Goal: Task Accomplishment & Management: Use online tool/utility

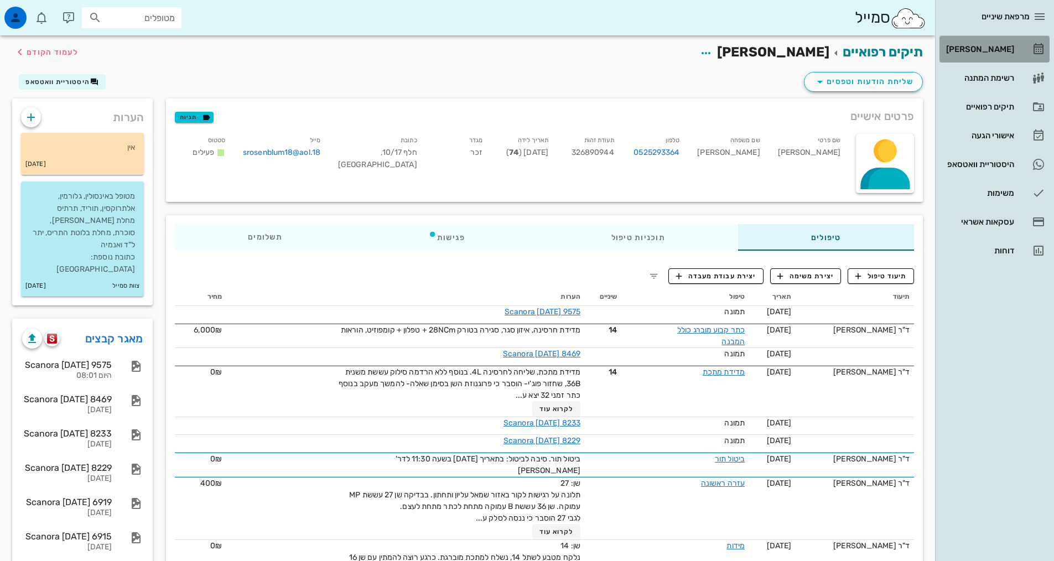
click at [963, 54] on div "[PERSON_NAME]" at bounding box center [979, 49] width 70 height 18
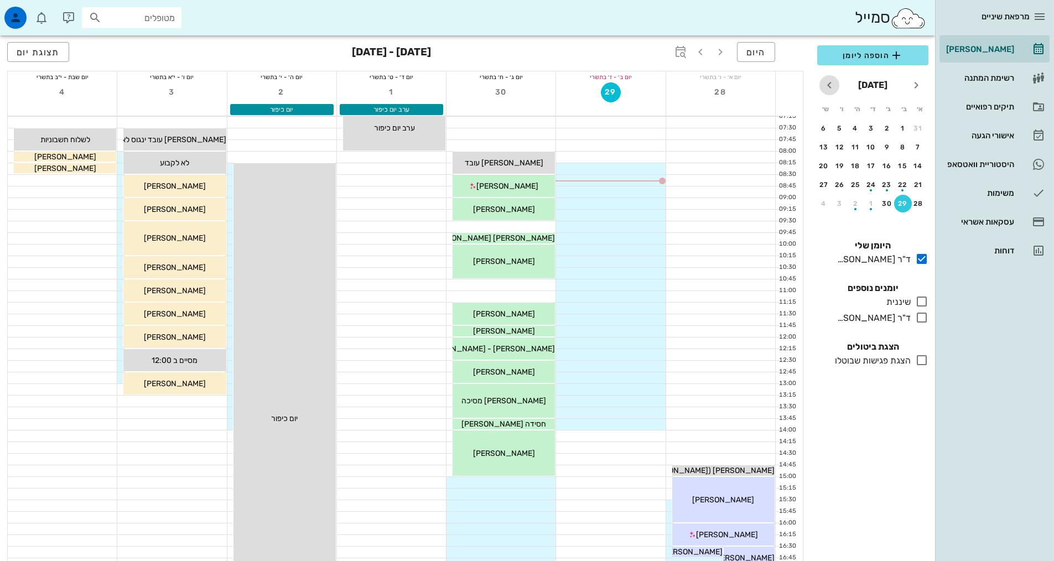
click at [835, 85] on icon "חודש הבא" at bounding box center [828, 85] width 13 height 13
click at [834, 86] on icon "חודש הבא" at bounding box center [828, 85] width 13 height 13
click at [899, 148] on div "3" at bounding box center [903, 147] width 18 height 8
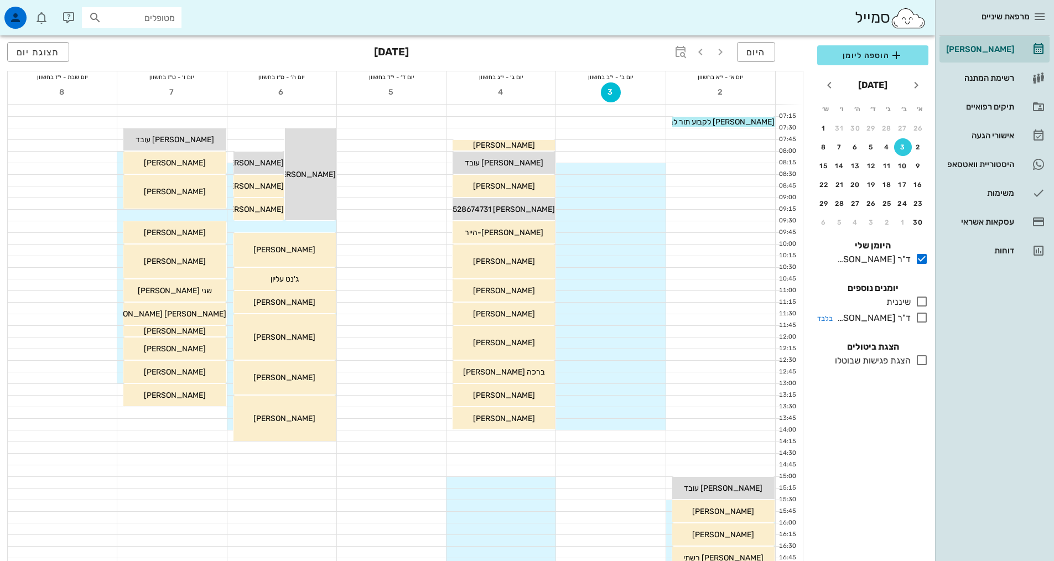
click at [923, 317] on icon at bounding box center [921, 317] width 13 height 13
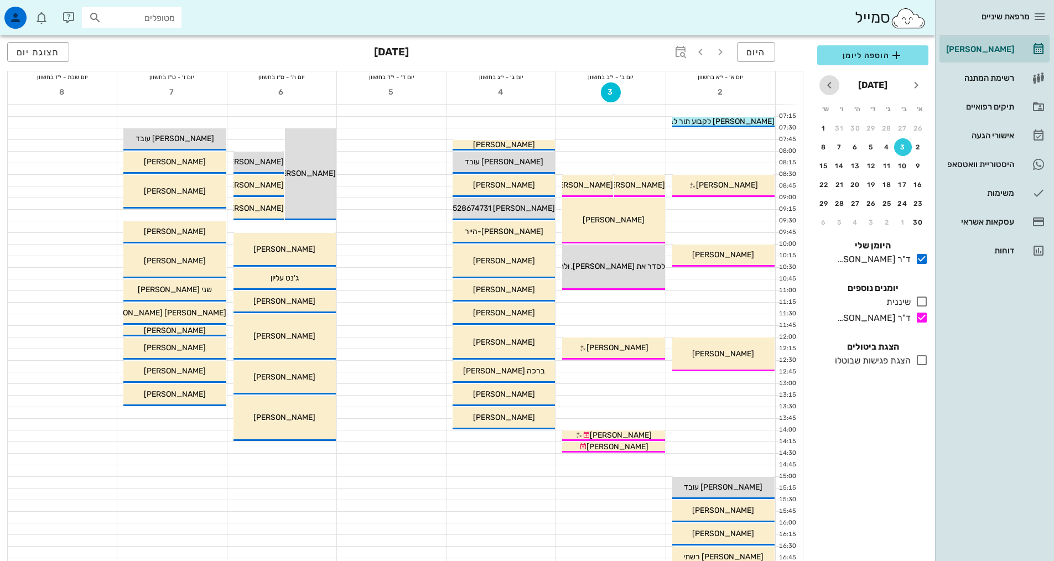
click at [825, 91] on icon "חודש הבא" at bounding box center [828, 85] width 13 height 13
click at [914, 81] on icon "חודש שעבר" at bounding box center [915, 85] width 13 height 13
click at [916, 145] on div "5" at bounding box center [918, 147] width 18 height 8
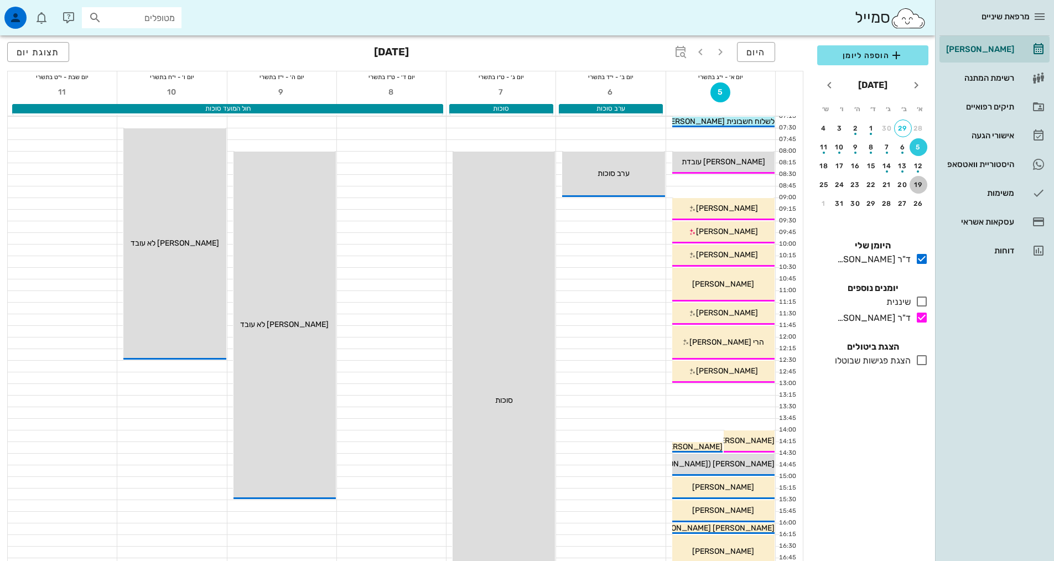
click at [920, 188] on div "19" at bounding box center [918, 185] width 18 height 8
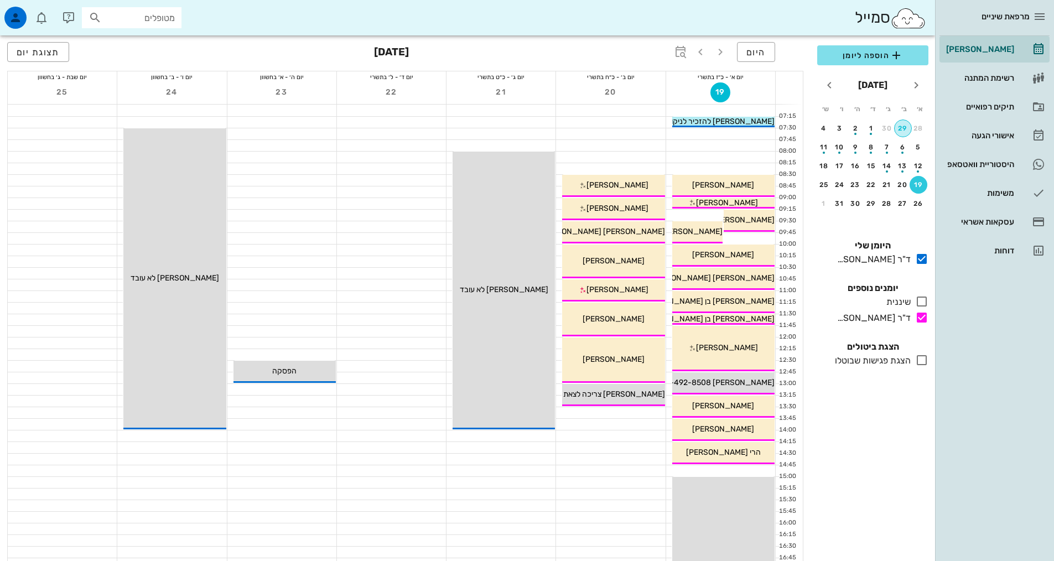
click at [905, 123] on button "29" at bounding box center [903, 128] width 18 height 18
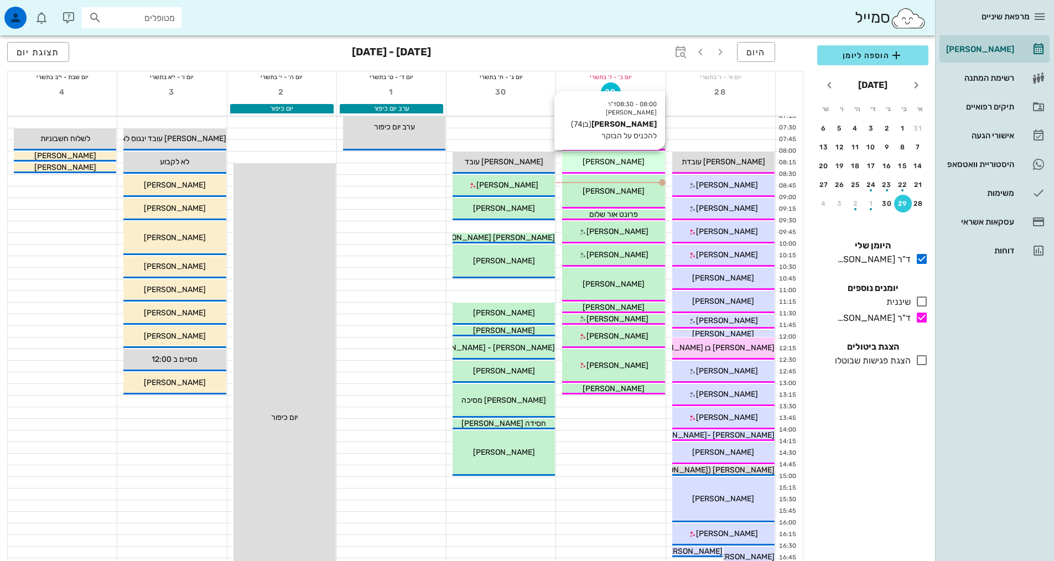
click at [634, 169] on div "08:00 - 08:30 ד"ר [PERSON_NAME] [PERSON_NAME] (בן 74 ) להכניס על הבוקר [PERSON_…" at bounding box center [613, 163] width 102 height 22
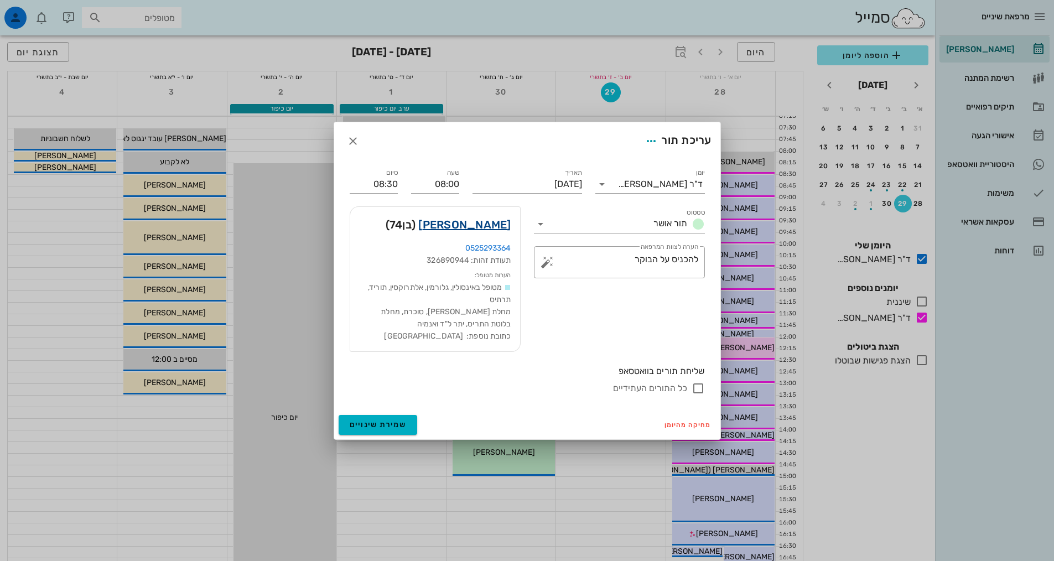
click at [494, 221] on link "[PERSON_NAME]" at bounding box center [464, 225] width 92 height 18
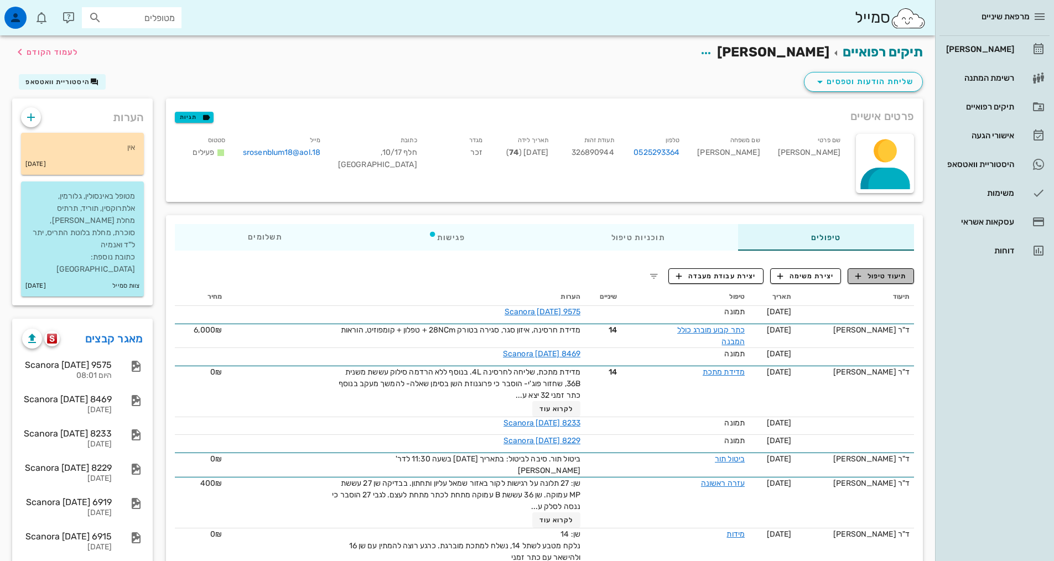
click at [877, 275] on span "תיעוד טיפול" at bounding box center [880, 276] width 51 height 10
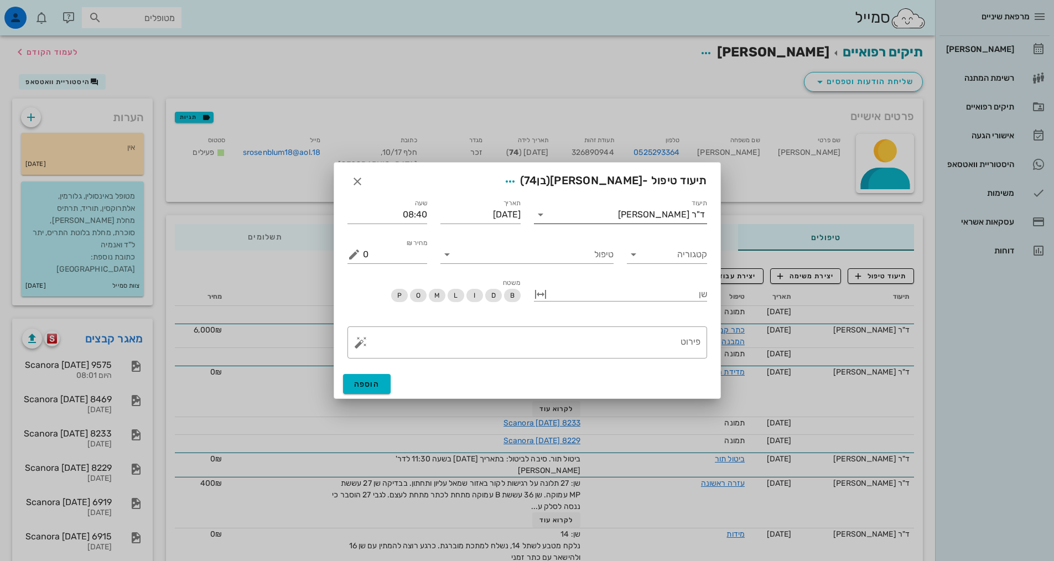
click at [664, 215] on div "ד"ר [PERSON_NAME]" at bounding box center [661, 215] width 87 height 10
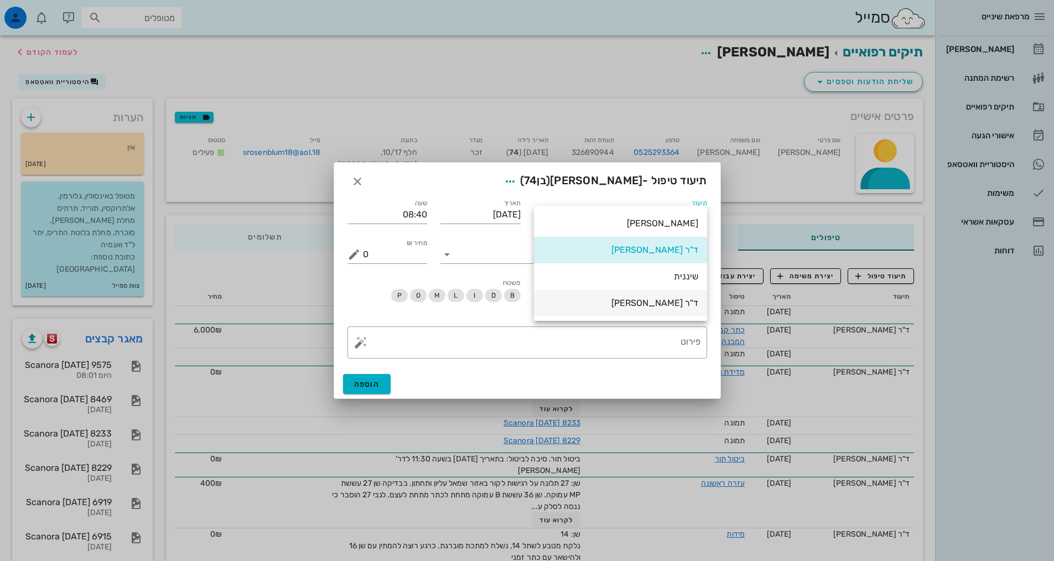
click at [655, 306] on div "ד"ר [PERSON_NAME]" at bounding box center [620, 303] width 155 height 11
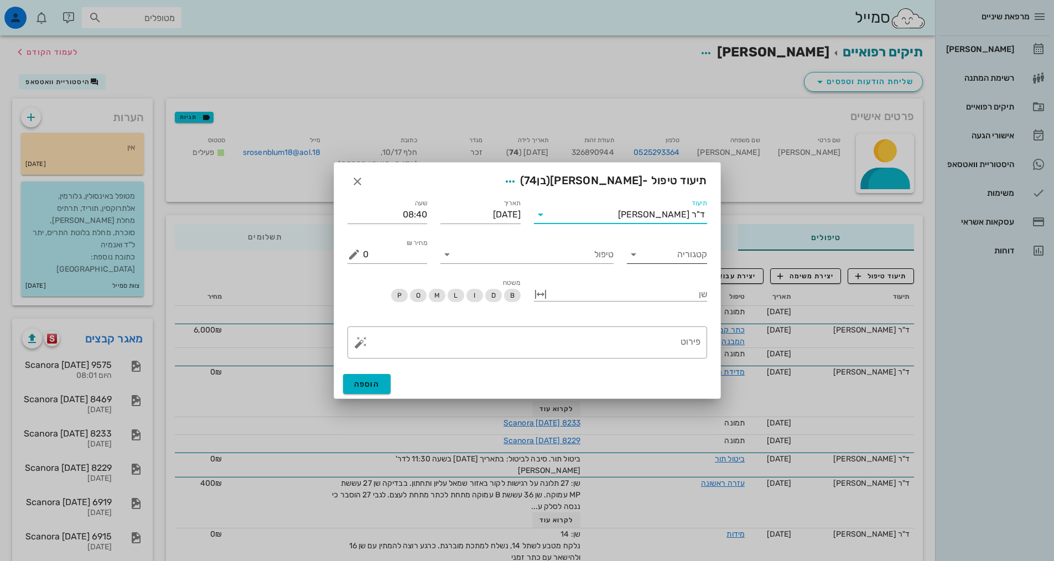
click at [679, 253] on input "קטגוריה" at bounding box center [675, 255] width 63 height 18
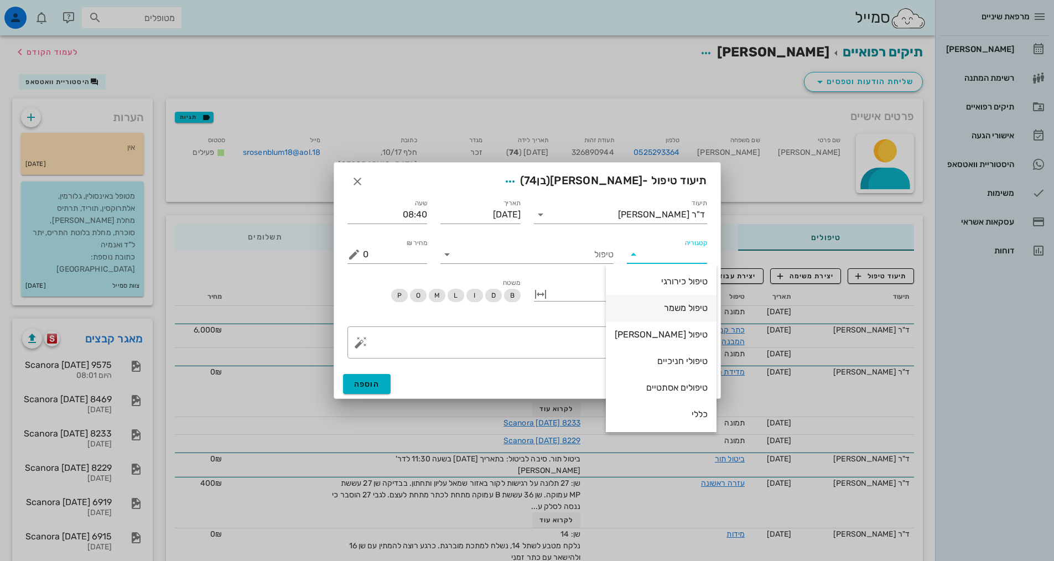
click at [655, 314] on div "טיפול משמר" at bounding box center [660, 308] width 93 height 24
type input "טיפול משמר"
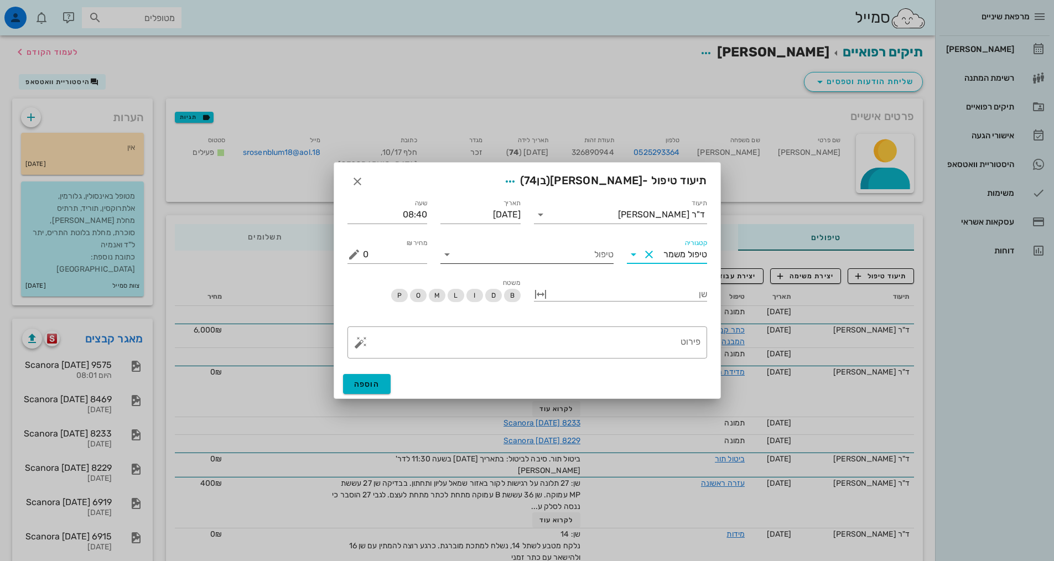
click at [579, 257] on input "טיפול" at bounding box center [535, 255] width 158 height 18
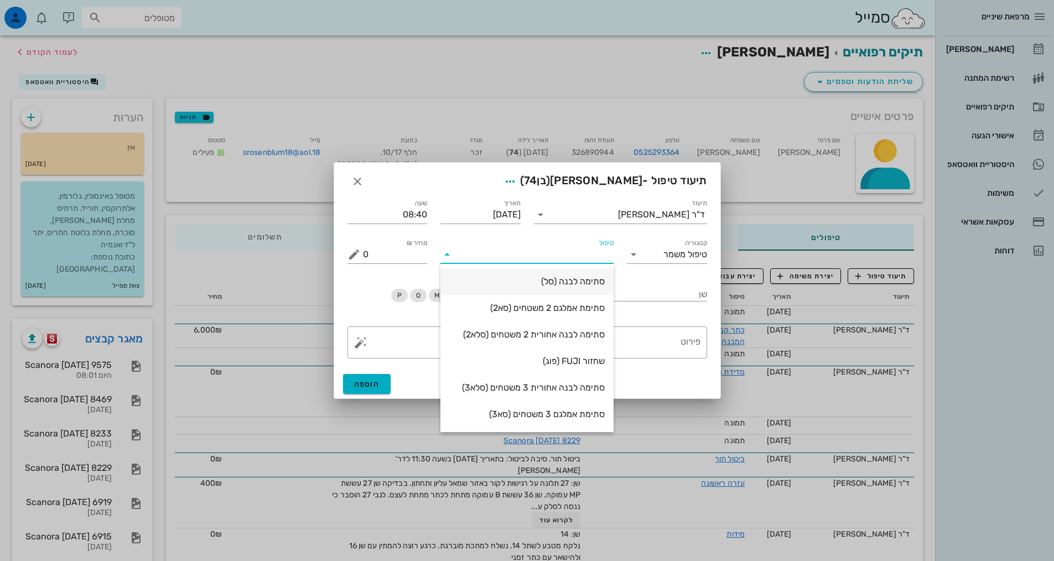
click at [571, 282] on div "סתימה לבנה (סל)" at bounding box center [526, 281] width 155 height 11
type input "550"
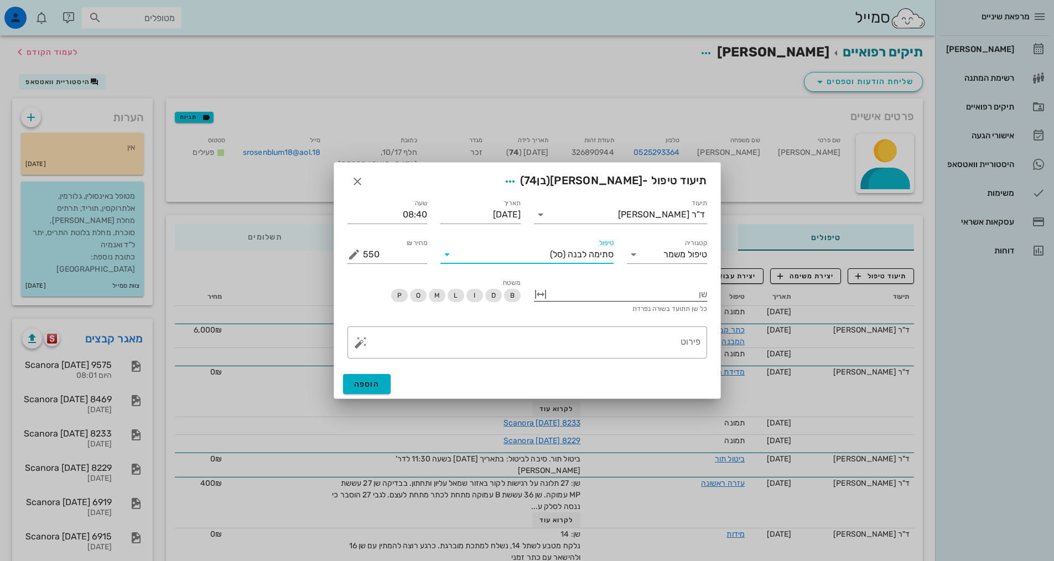
click at [670, 296] on div at bounding box center [628, 293] width 158 height 14
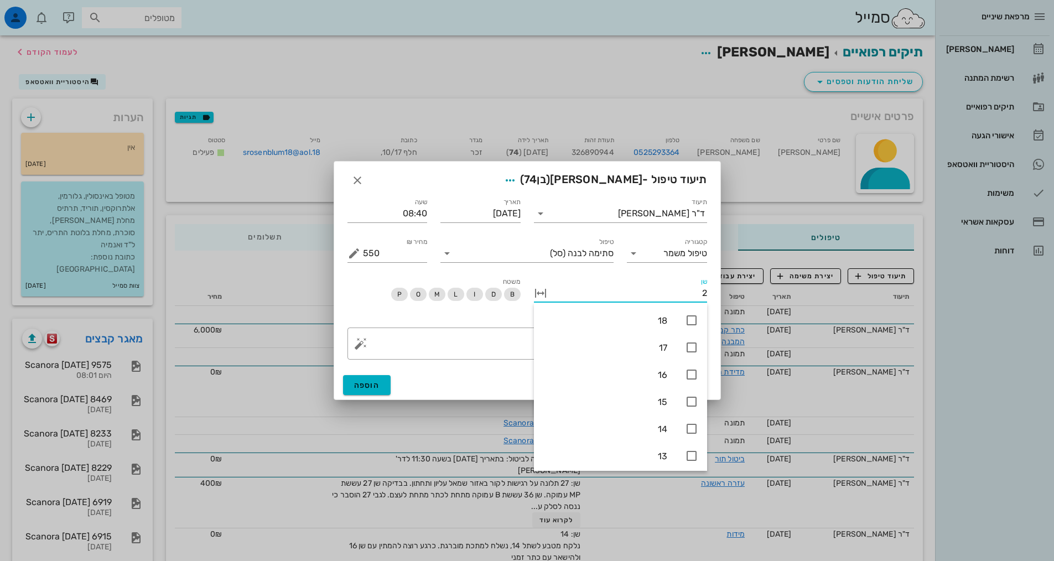
type input "21"
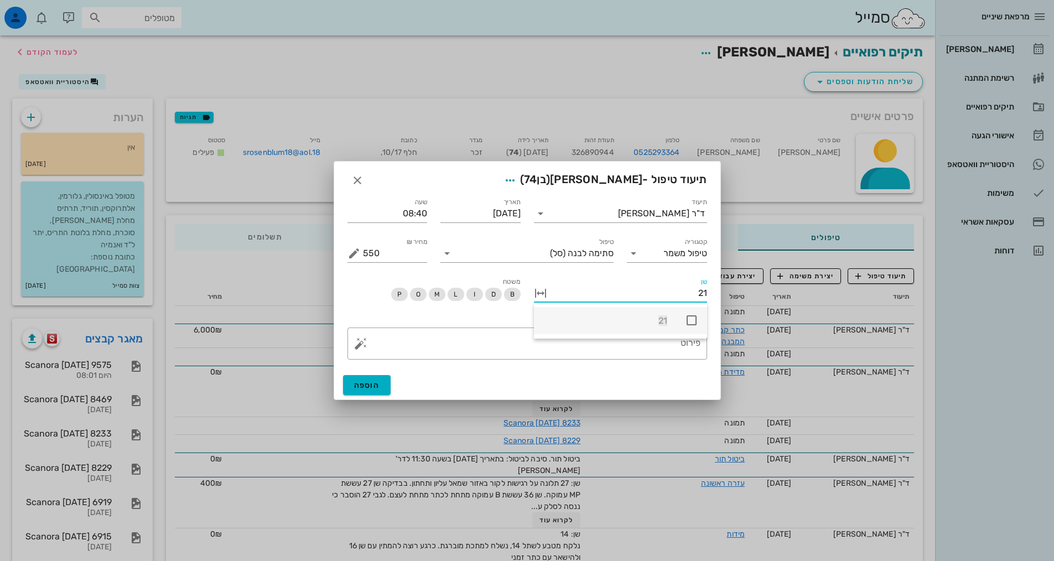
click at [691, 319] on icon at bounding box center [691, 320] width 13 height 13
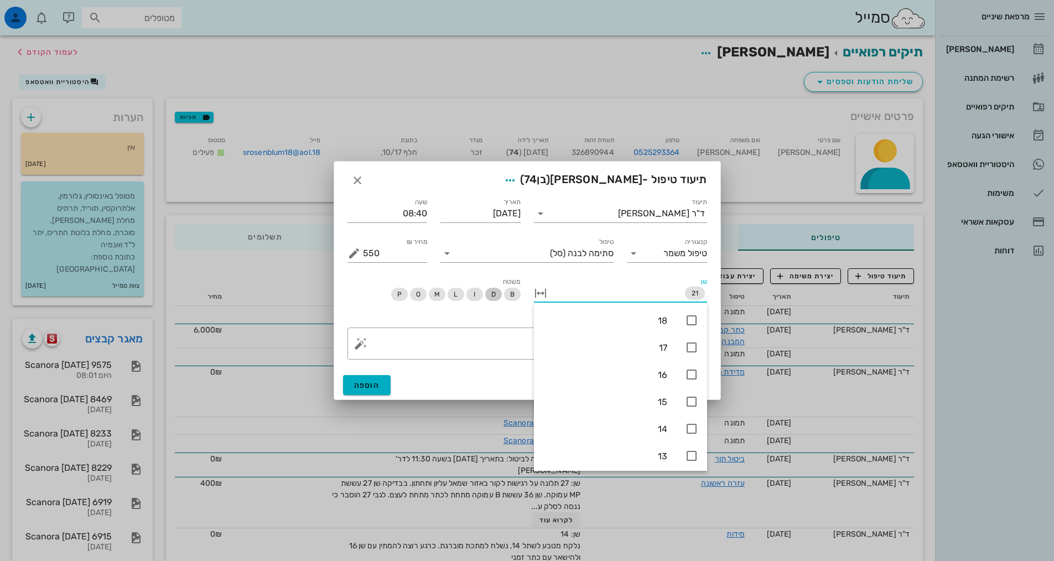
click at [494, 291] on span "D" at bounding box center [493, 294] width 4 height 13
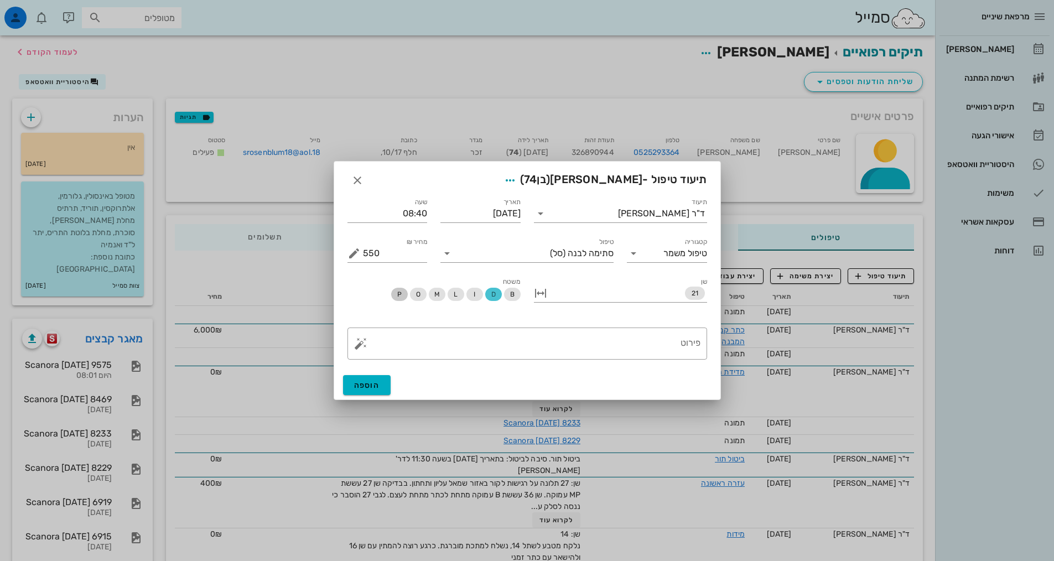
click at [395, 295] on span "P" at bounding box center [399, 294] width 17 height 13
click at [358, 252] on button "מחיר ₪ appended action" at bounding box center [353, 253] width 13 height 13
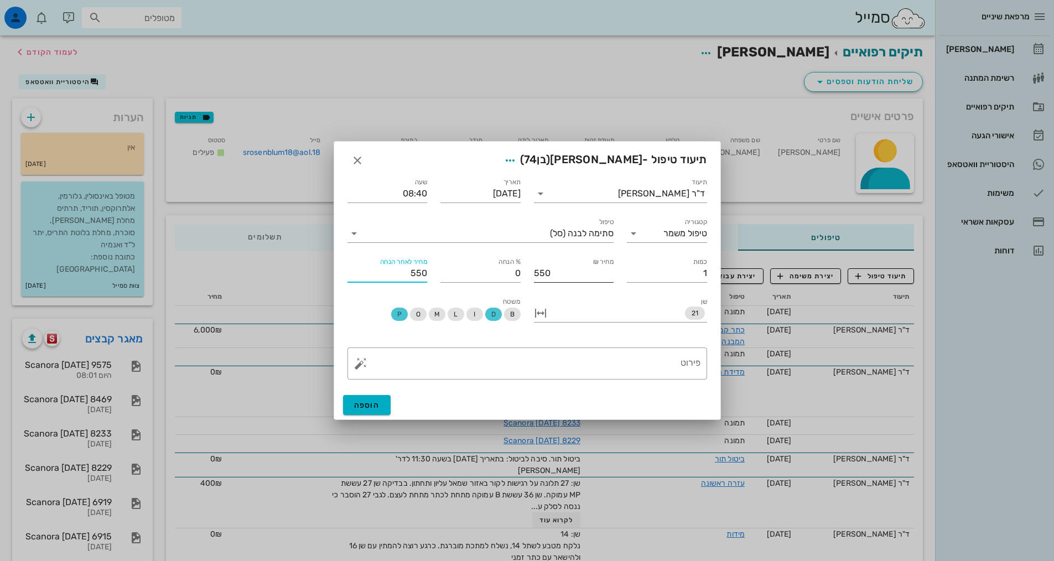
click at [416, 270] on input "550" at bounding box center [387, 273] width 80 height 18
type input "9.09"
type input "500"
click at [375, 398] on button "הוספה" at bounding box center [367, 405] width 48 height 20
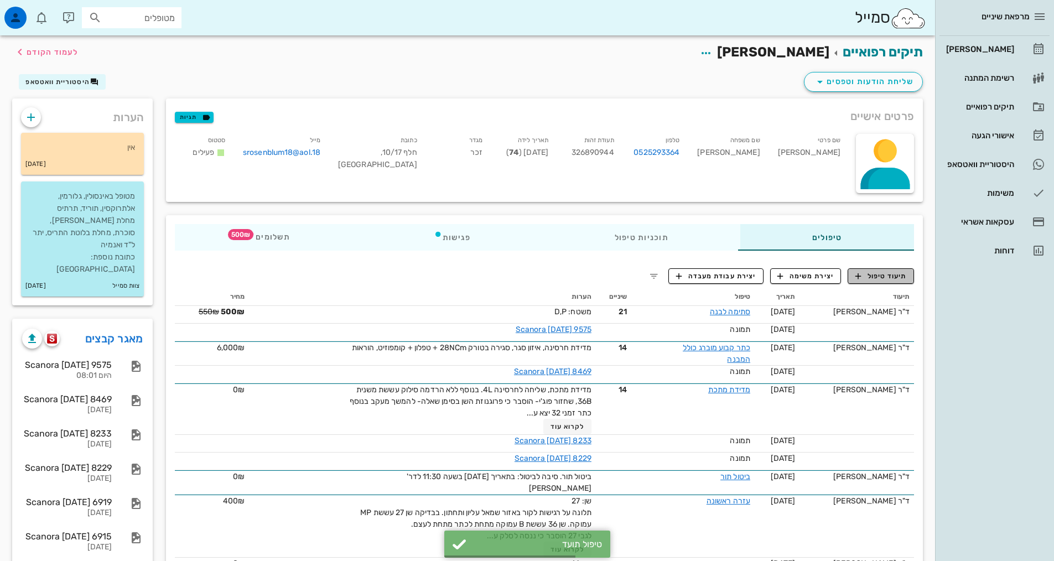
click at [880, 280] on span "תיעוד טיפול" at bounding box center [880, 276] width 51 height 10
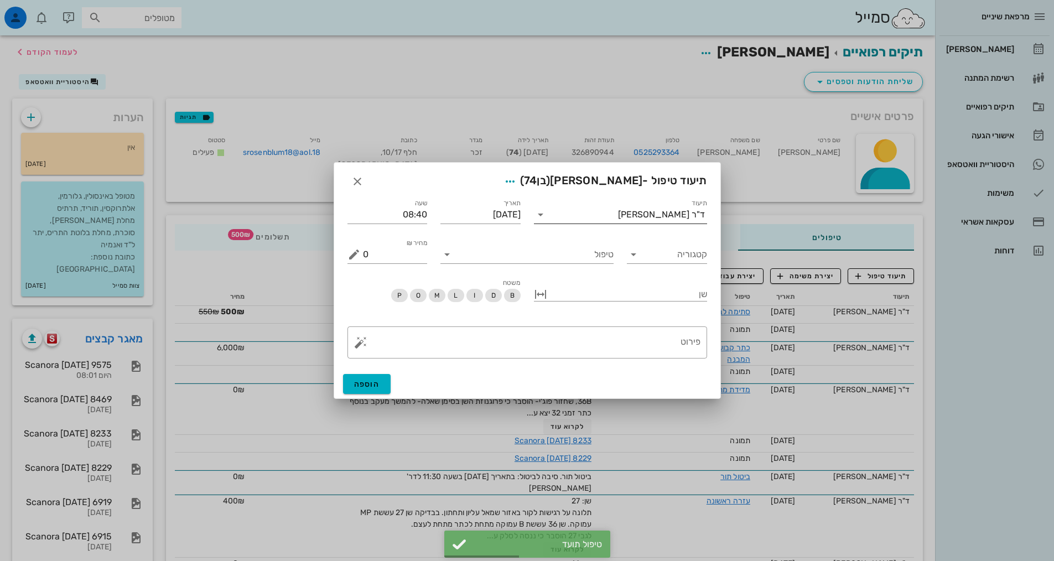
click at [669, 220] on div "ד"ר [PERSON_NAME]" at bounding box center [628, 215] width 158 height 18
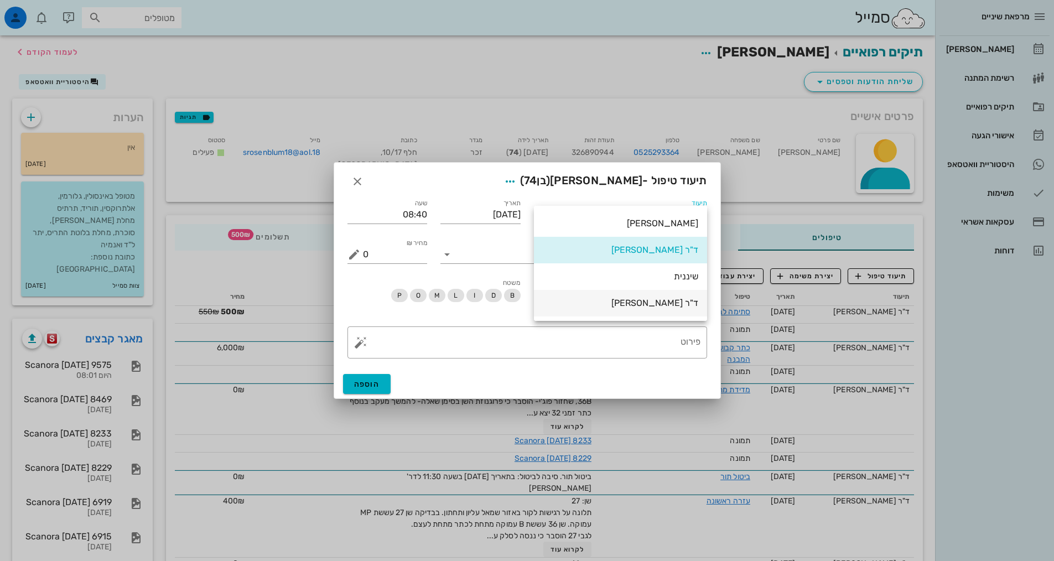
click at [660, 308] on div "ד"ר [PERSON_NAME]" at bounding box center [620, 303] width 155 height 11
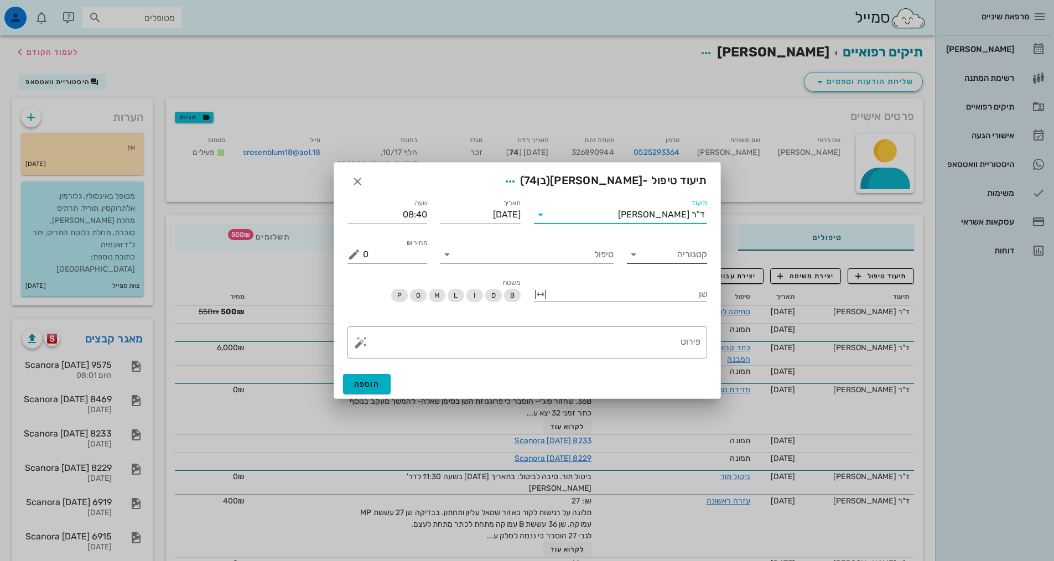
click at [639, 254] on icon at bounding box center [633, 254] width 13 height 13
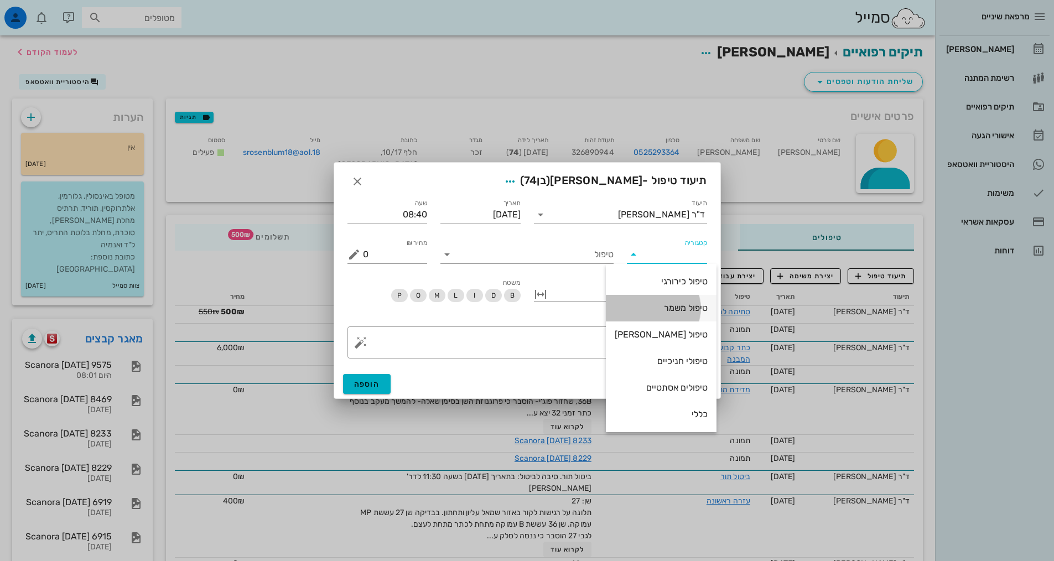
click at [674, 308] on div "טיפול משמר" at bounding box center [660, 308] width 93 height 11
type input "טיפול משמר"
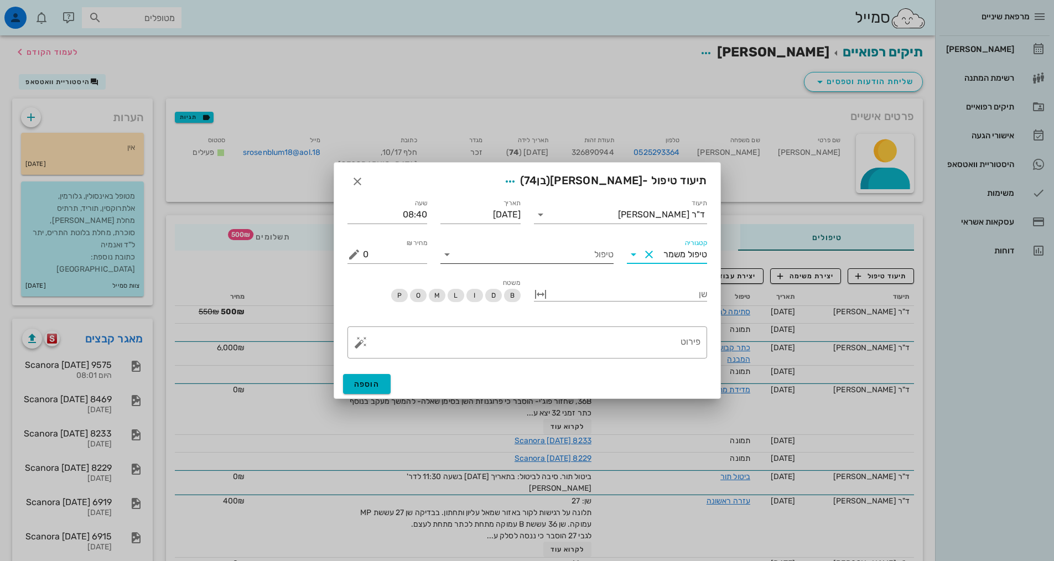
click at [571, 257] on input "טיפול" at bounding box center [535, 255] width 158 height 18
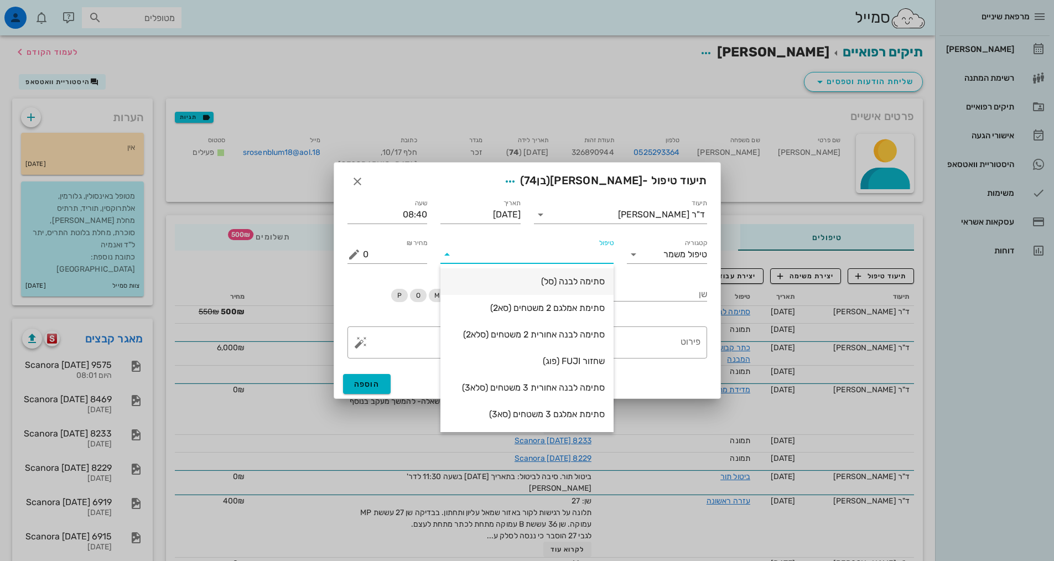
click at [570, 278] on div "סתימה לבנה (סל)" at bounding box center [526, 281] width 155 height 11
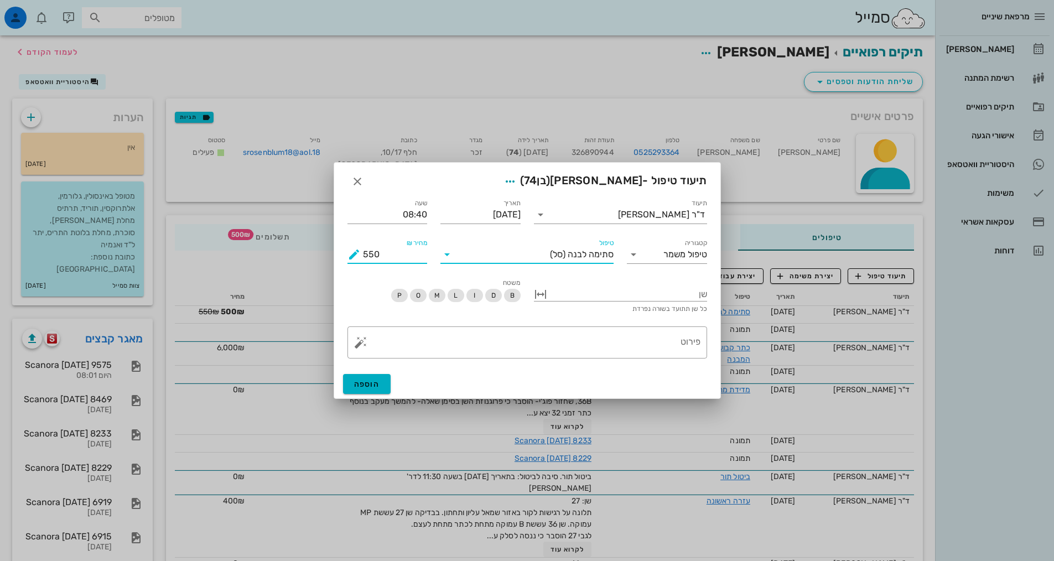
drag, startPoint x: 371, startPoint y: 251, endPoint x: 367, endPoint y: 256, distance: 6.3
click at [367, 256] on input "550" at bounding box center [395, 255] width 65 height 18
type input "500"
click at [383, 386] on button "הוספה" at bounding box center [367, 384] width 48 height 20
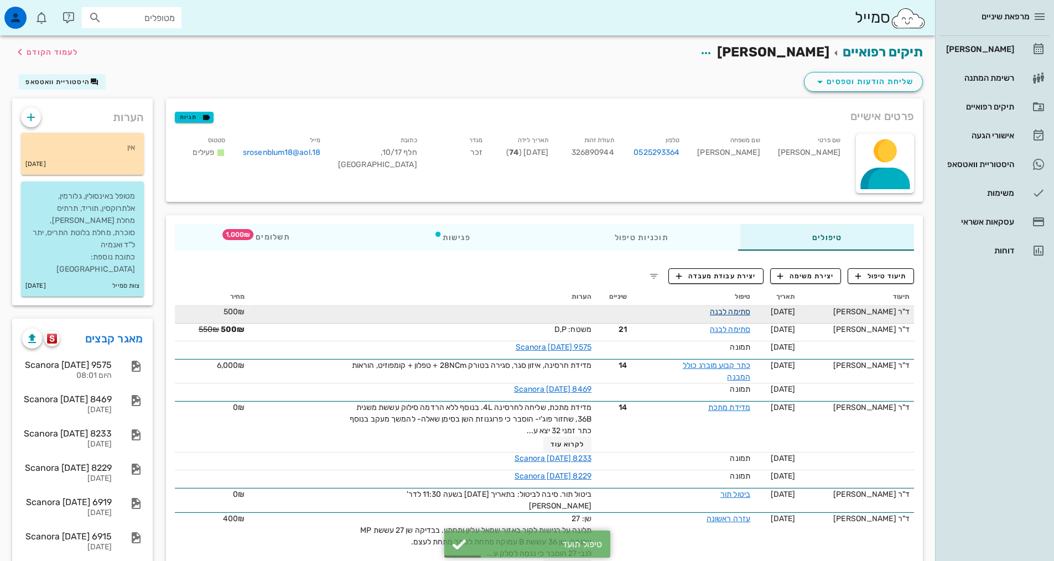
click at [737, 314] on link "סתימה לבנה" at bounding box center [730, 311] width 40 height 9
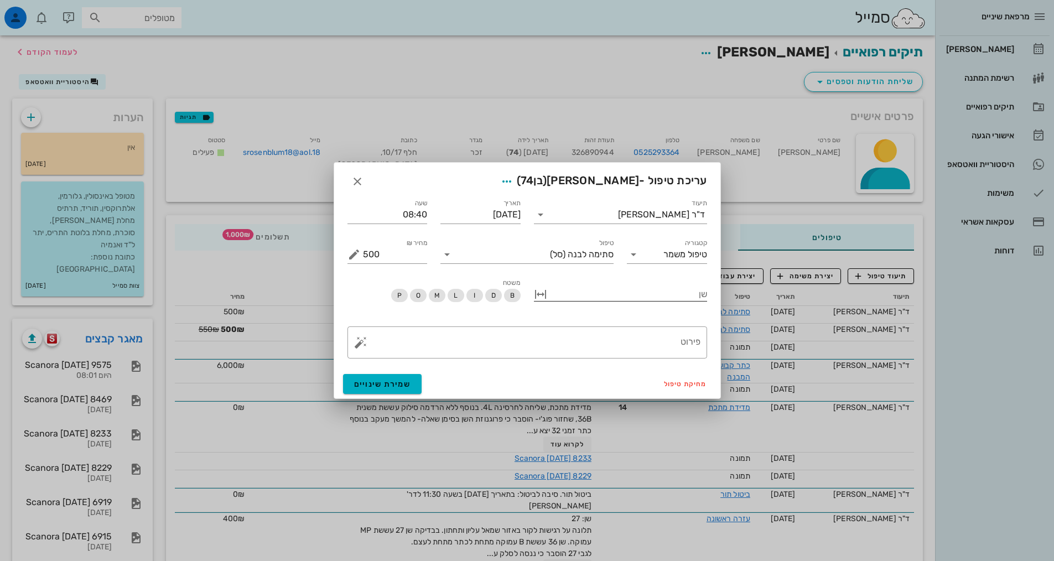
click at [614, 294] on div at bounding box center [628, 293] width 158 height 14
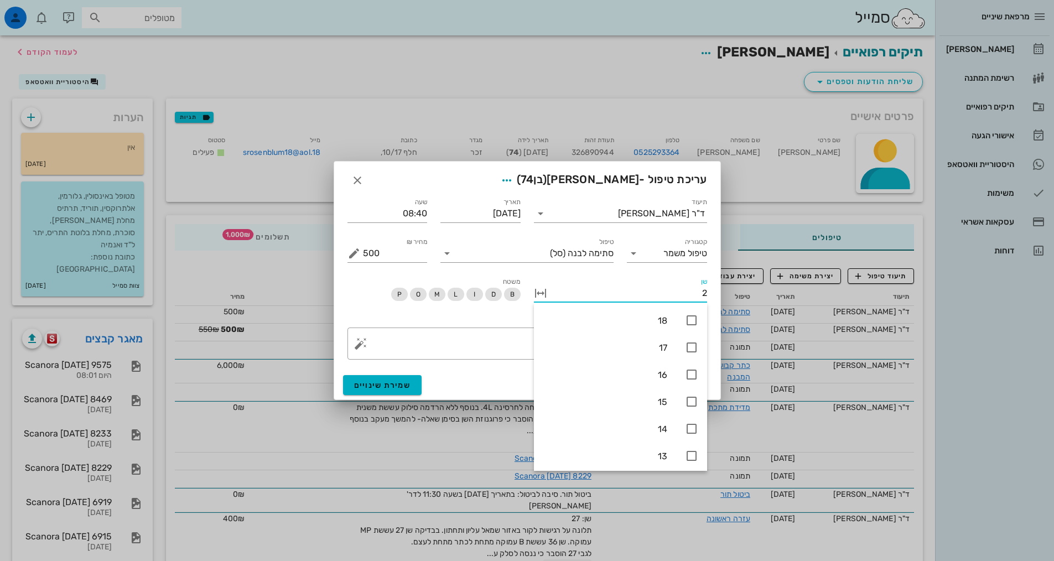
type input "22"
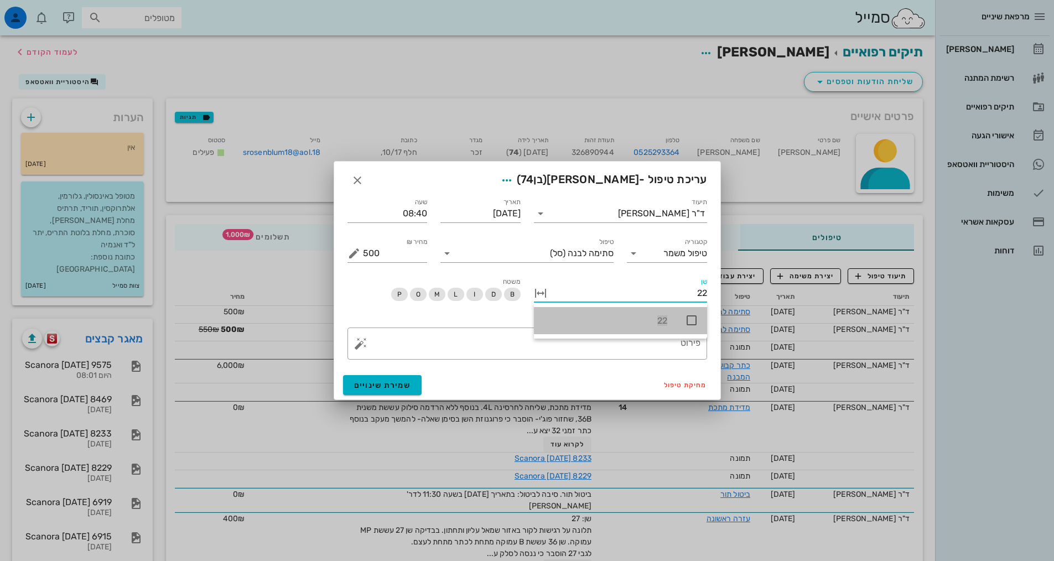
click at [692, 315] on icon at bounding box center [691, 320] width 13 height 13
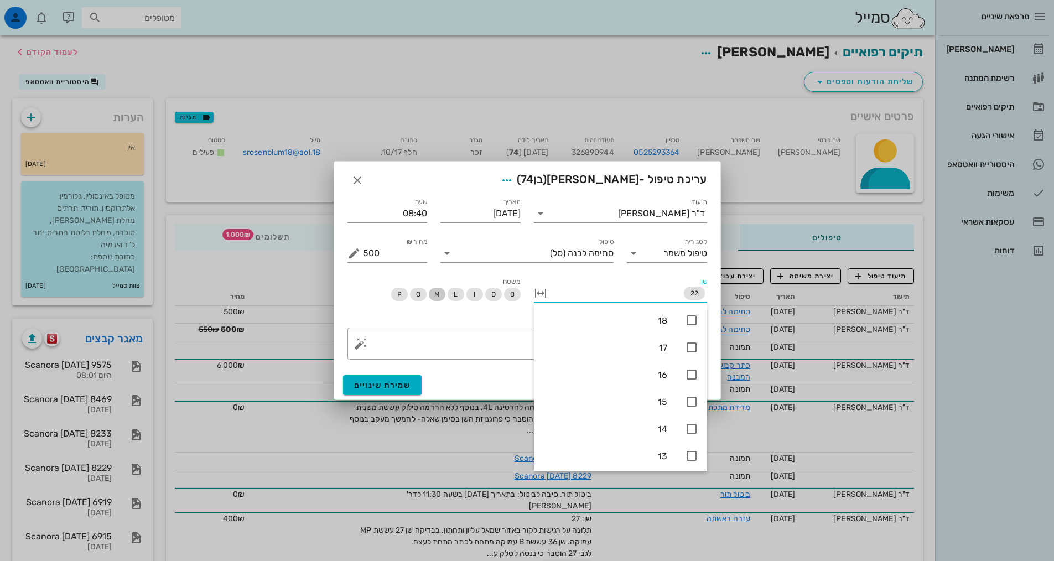
click at [438, 294] on span "M" at bounding box center [437, 294] width 6 height 13
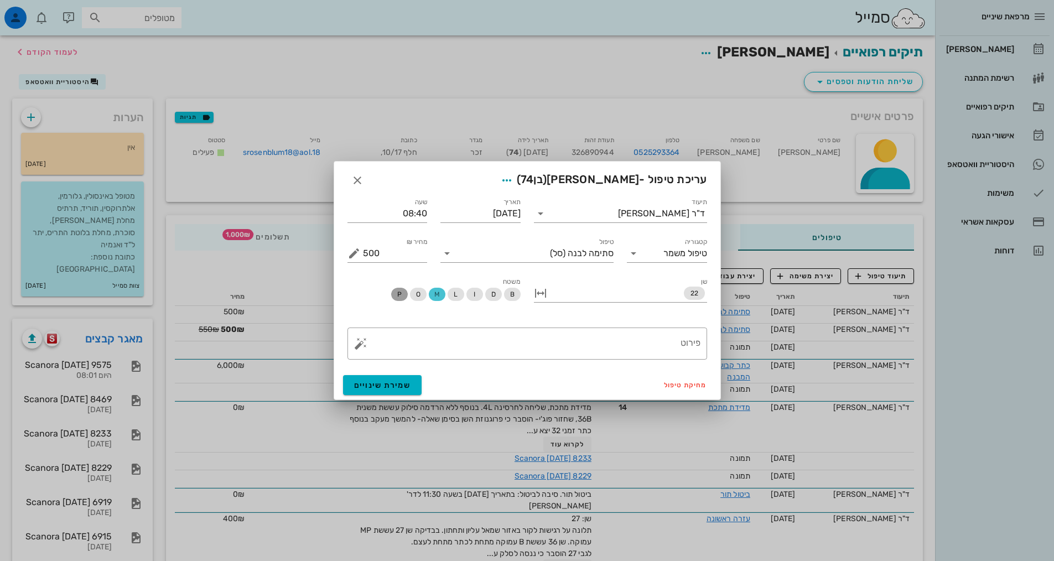
click at [393, 289] on span "P" at bounding box center [399, 294] width 17 height 13
click at [564, 341] on textarea "פירוט" at bounding box center [531, 346] width 337 height 27
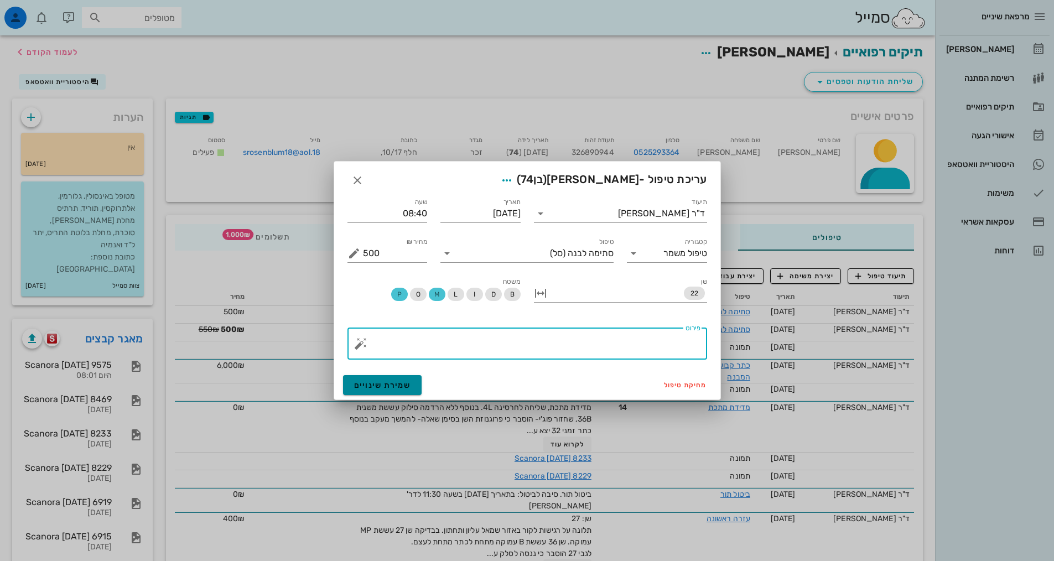
click at [390, 383] on span "שמירת שינויים" at bounding box center [382, 385] width 57 height 9
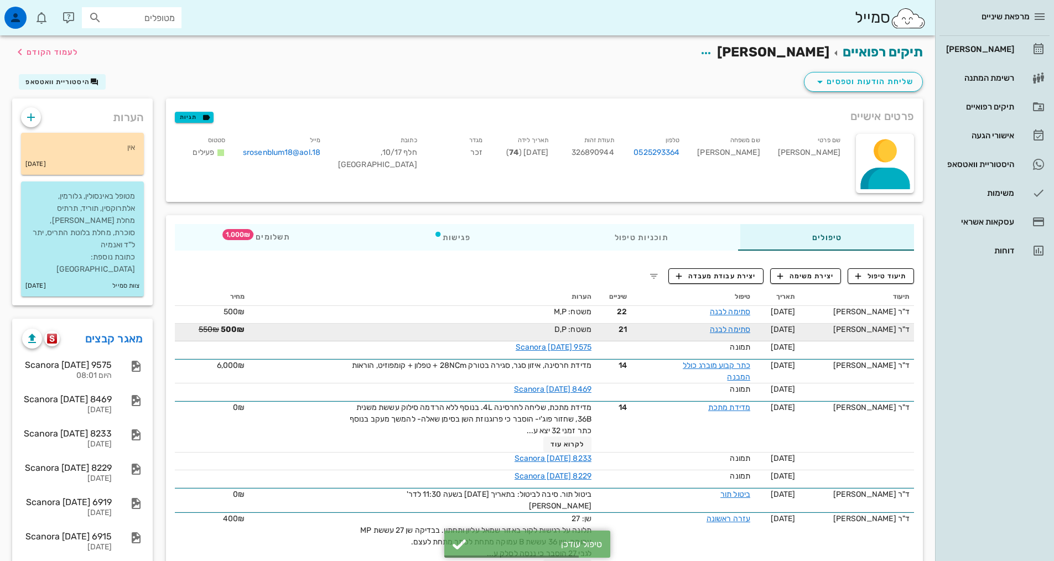
click at [602, 334] on td "21" at bounding box center [613, 333] width 35 height 18
click at [737, 334] on div "סתימה לבנה" at bounding box center [708, 330] width 83 height 12
click at [732, 332] on link "סתימה לבנה" at bounding box center [730, 329] width 40 height 9
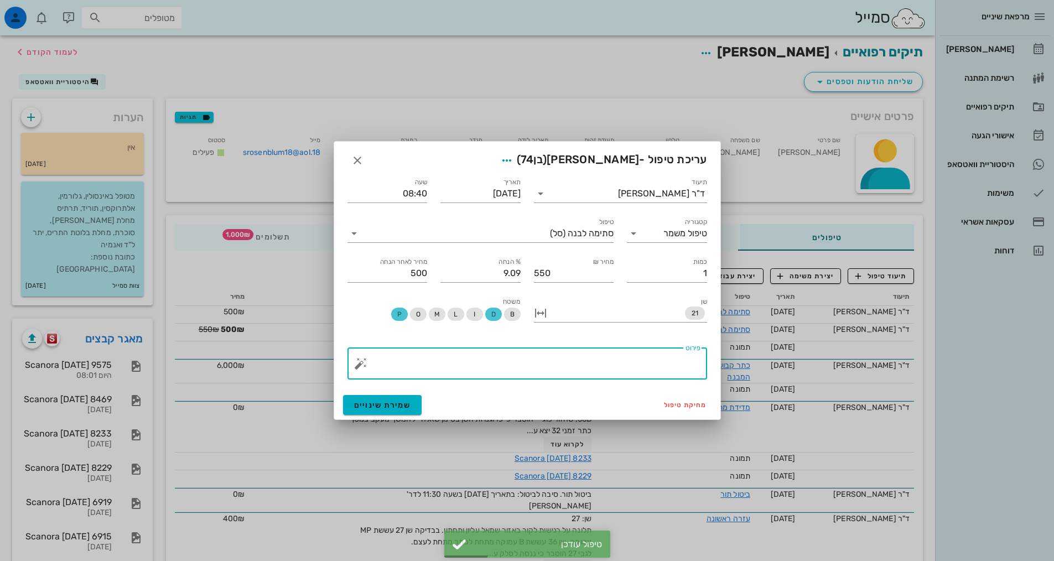
click at [639, 361] on textarea "פירוט" at bounding box center [531, 366] width 337 height 27
type textarea "v"
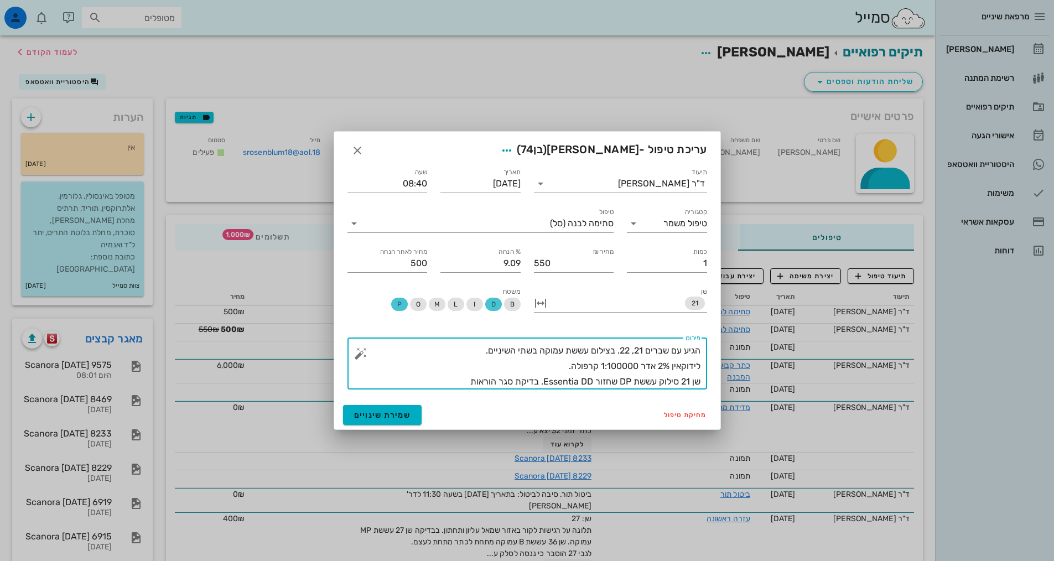
drag, startPoint x: 546, startPoint y: 369, endPoint x: 721, endPoint y: 328, distance: 180.0
type textarea "הגיע עם שברים 21, 22. בצילום עששת עמוקה בשתי השיניים. לידוקאין 2% אדר 1:100000 …"
click at [380, 419] on span "שמירת שינויים" at bounding box center [382, 414] width 57 height 9
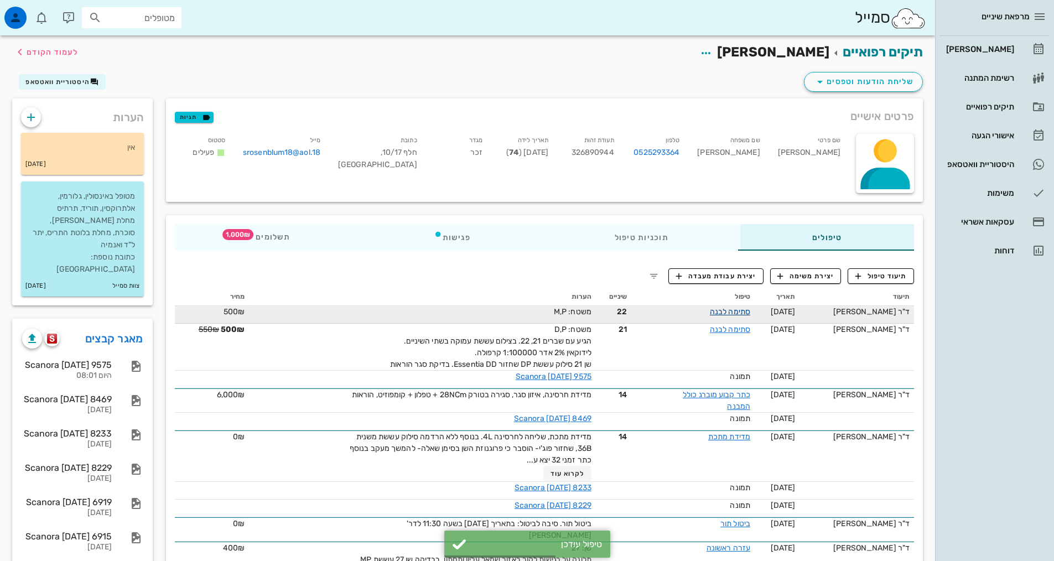
click at [717, 313] on link "סתימה לבנה" at bounding box center [730, 311] width 40 height 9
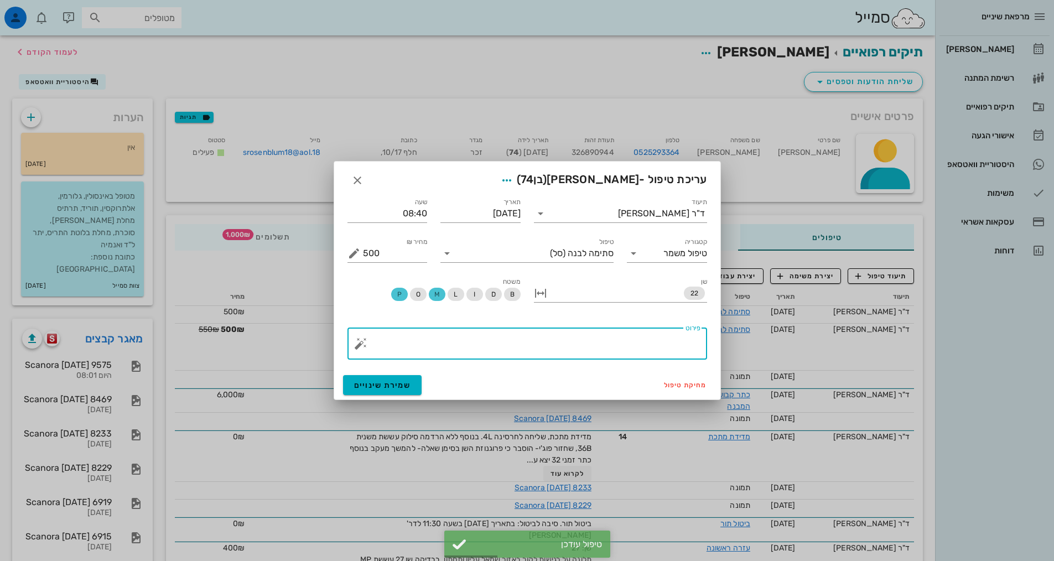
click at [657, 342] on textarea "פירוט" at bounding box center [531, 346] width 337 height 27
paste textarea "הגיע עם שברים 21, 22. בצילום עששת עמוקה בשתי השיניים. לידוקאין 2% אדר 1:100000 …"
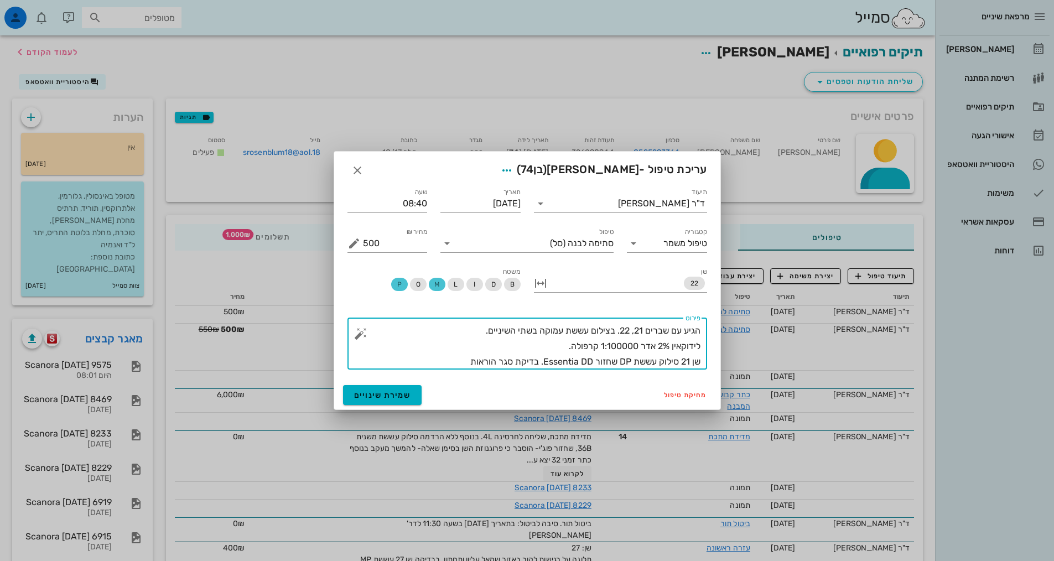
drag, startPoint x: 683, startPoint y: 361, endPoint x: 689, endPoint y: 361, distance: 6.1
click at [689, 361] on textarea "הגיע עם שברים 21, 22. בצילום עששת עמוקה בשתי השיניים. לידוקאין 2% אדר 1:100000 …" at bounding box center [531, 346] width 337 height 46
click at [621, 361] on textarea "הגיע עם שברים 21, 22. בצילום עששת עמוקה בשתי השיניים. לידוקאין 2% אדר 1:100000 …" at bounding box center [531, 346] width 337 height 46
type textarea "הגיע עם שברים 21, 22. בצילום עששת עמוקה בשתי השיניים. לידוקאין 2% אדר 1:100000 …"
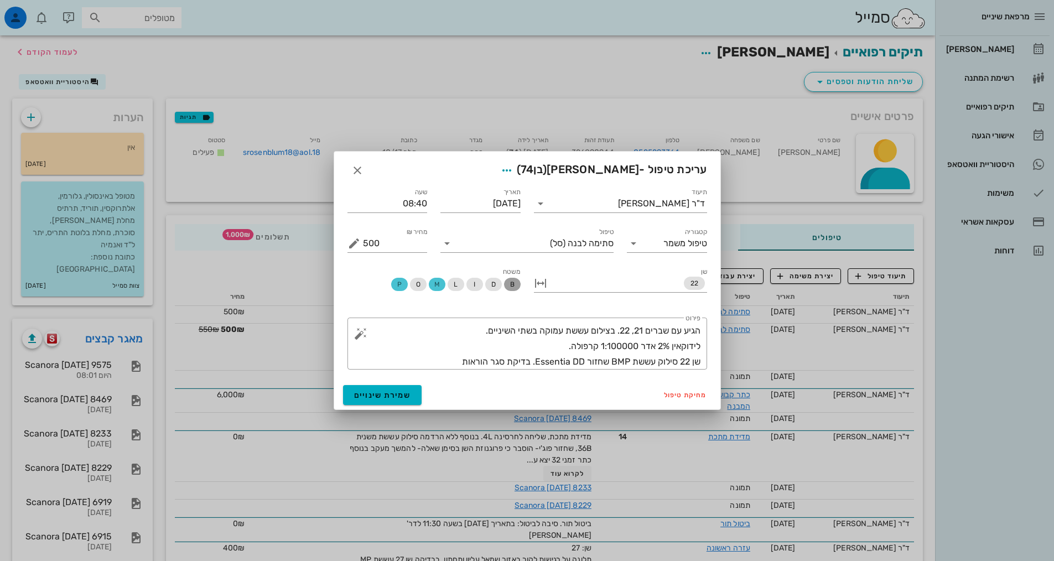
click at [512, 283] on span "B" at bounding box center [511, 284] width 4 height 13
click at [395, 402] on button "שמירת שינויים" at bounding box center [382, 395] width 79 height 20
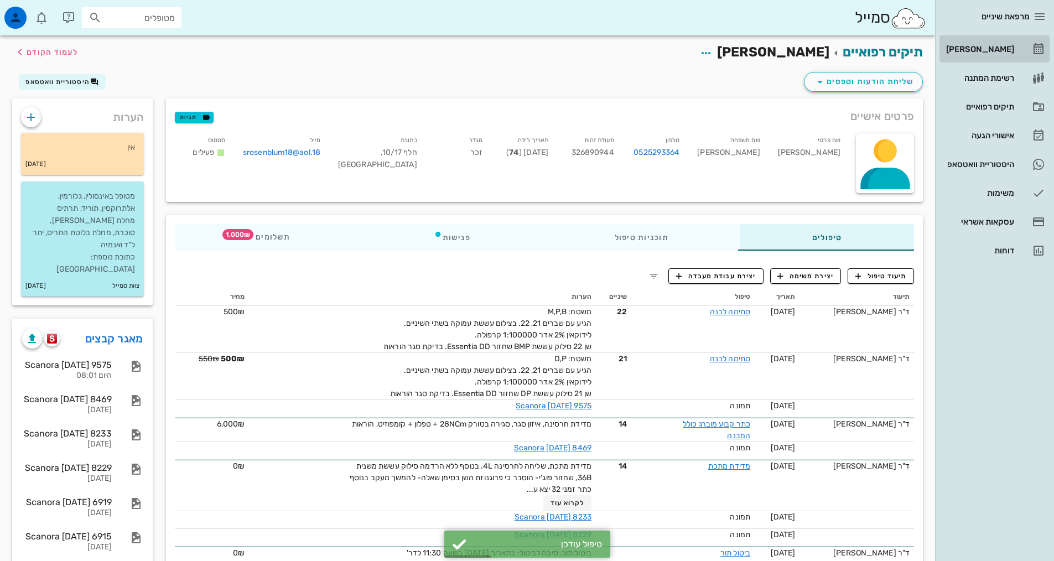
click at [973, 51] on div "[PERSON_NAME]" at bounding box center [979, 49] width 70 height 9
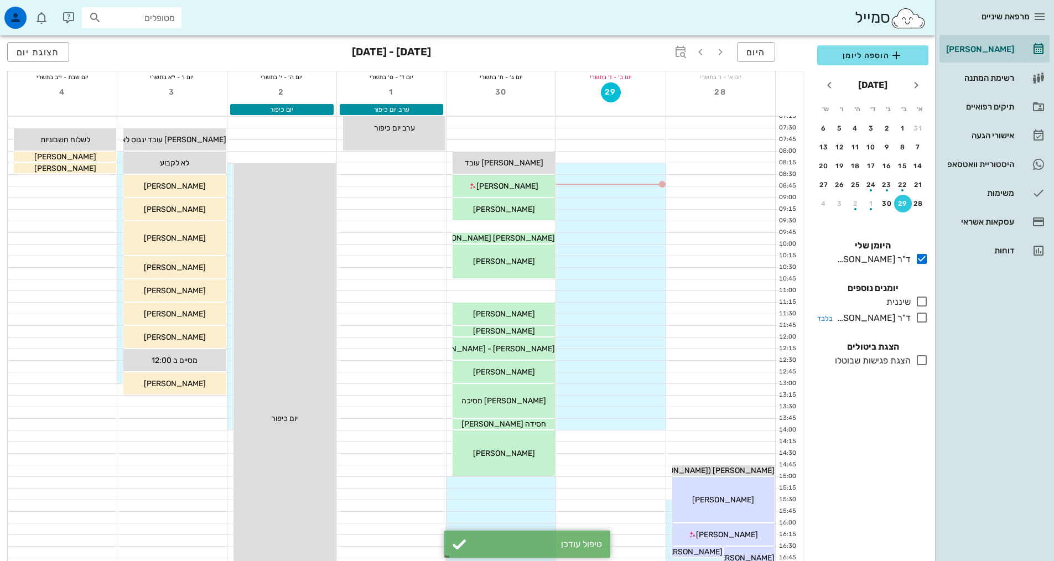
click at [927, 320] on icon at bounding box center [921, 317] width 13 height 13
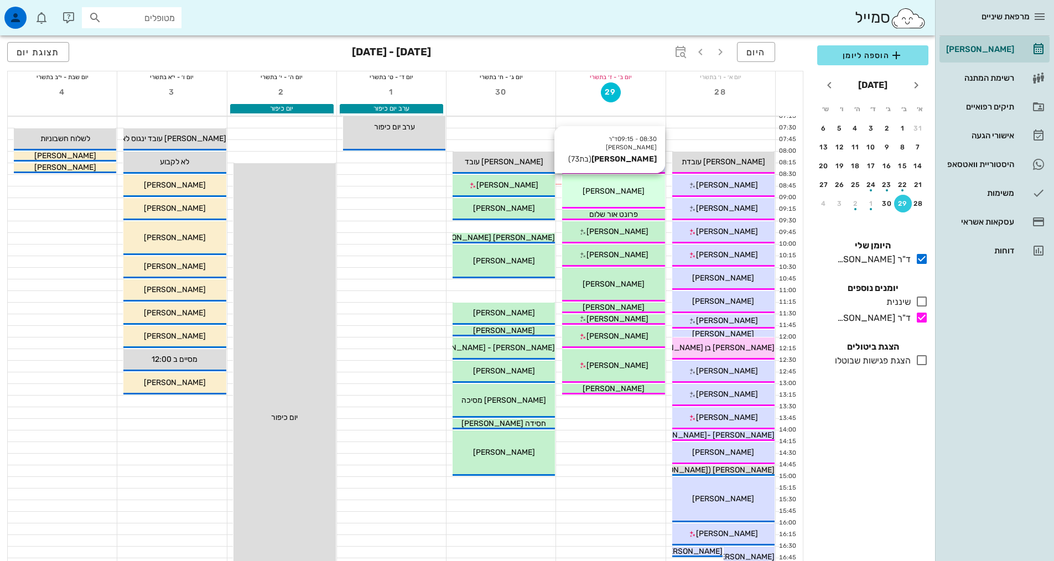
click at [617, 204] on div "08:30 - 09:15 ד"ר [PERSON_NAME] [PERSON_NAME] (בת 73 ) [PERSON_NAME]" at bounding box center [613, 192] width 102 height 34
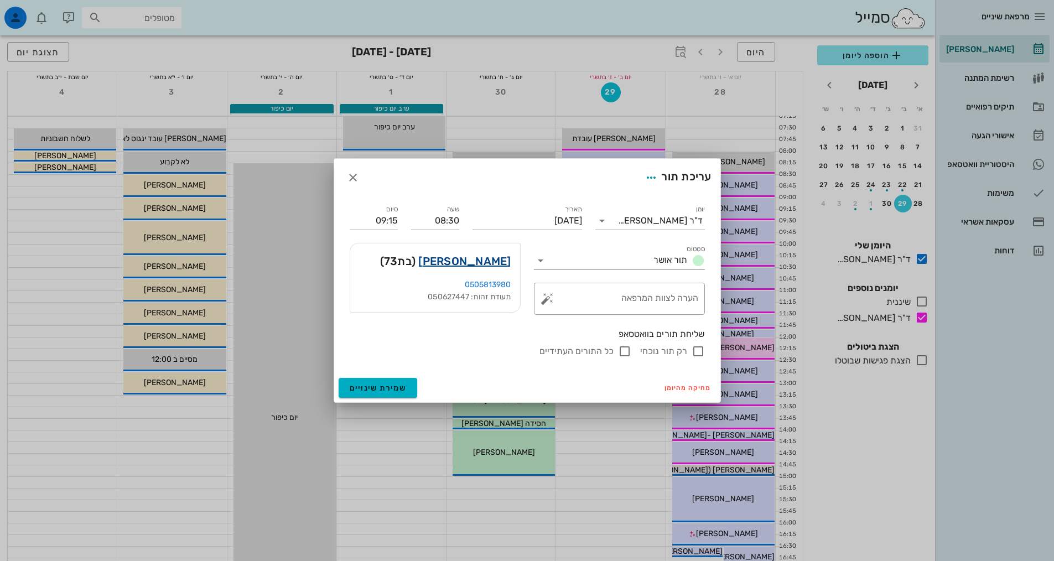
click at [479, 256] on link "[PERSON_NAME]" at bounding box center [464, 261] width 92 height 18
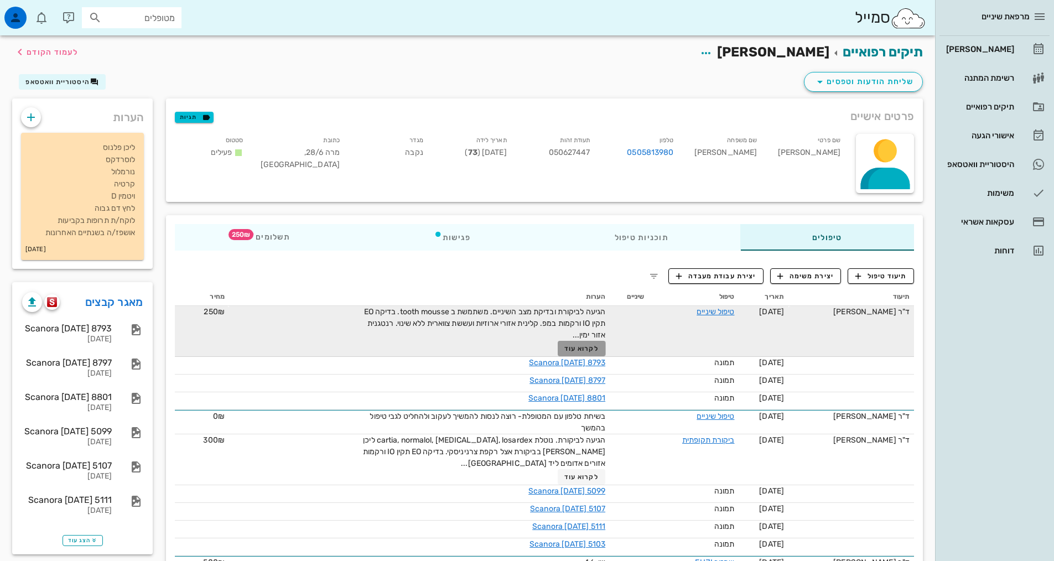
click at [587, 343] on button "לקרוא עוד" at bounding box center [582, 348] width 48 height 15
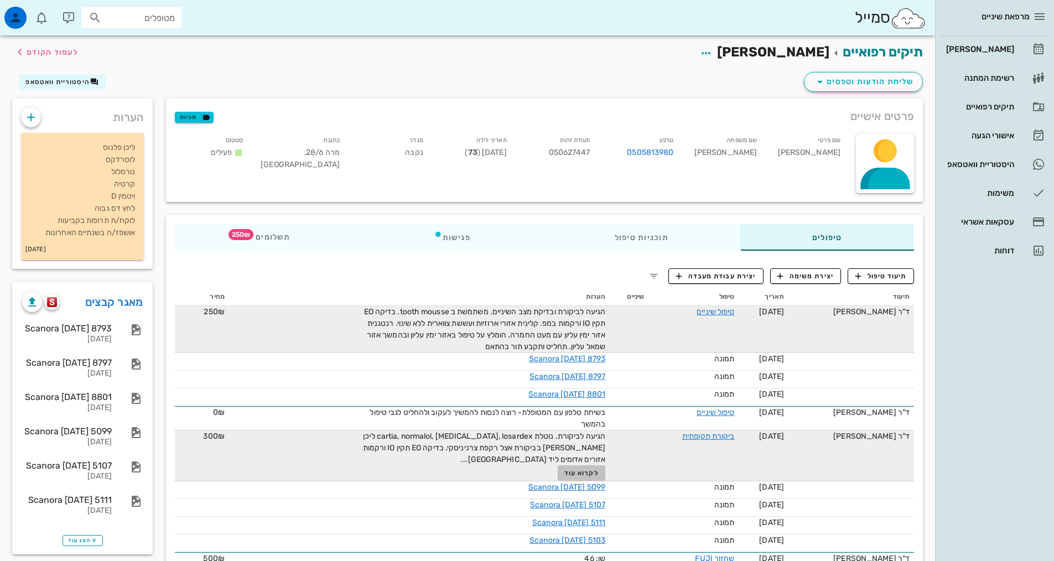
click at [587, 479] on button "לקרוא עוד" at bounding box center [582, 472] width 48 height 15
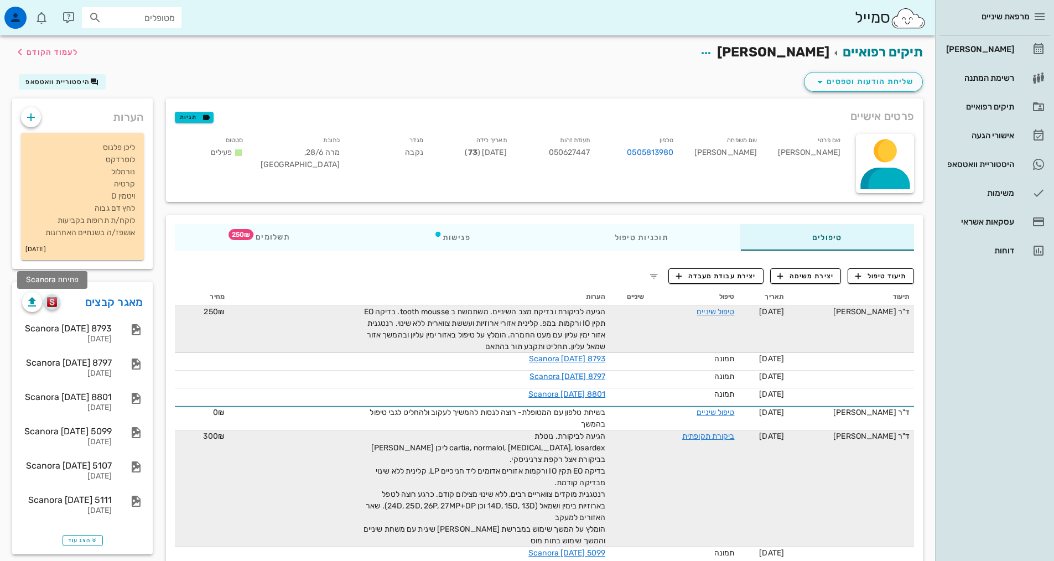
click at [53, 309] on button "button" at bounding box center [51, 301] width 15 height 15
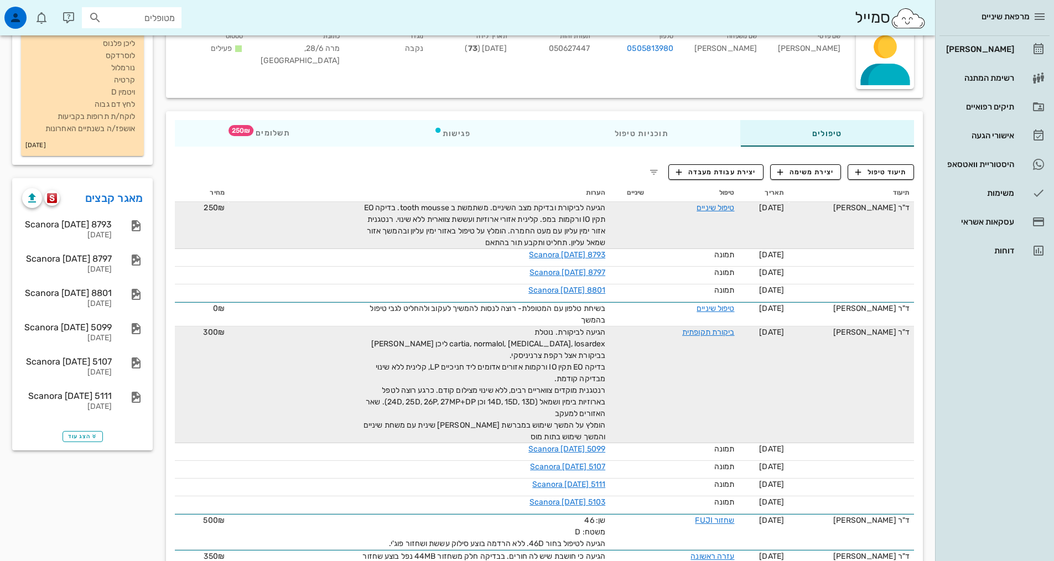
scroll to position [111, 0]
